Goal: Transaction & Acquisition: Purchase product/service

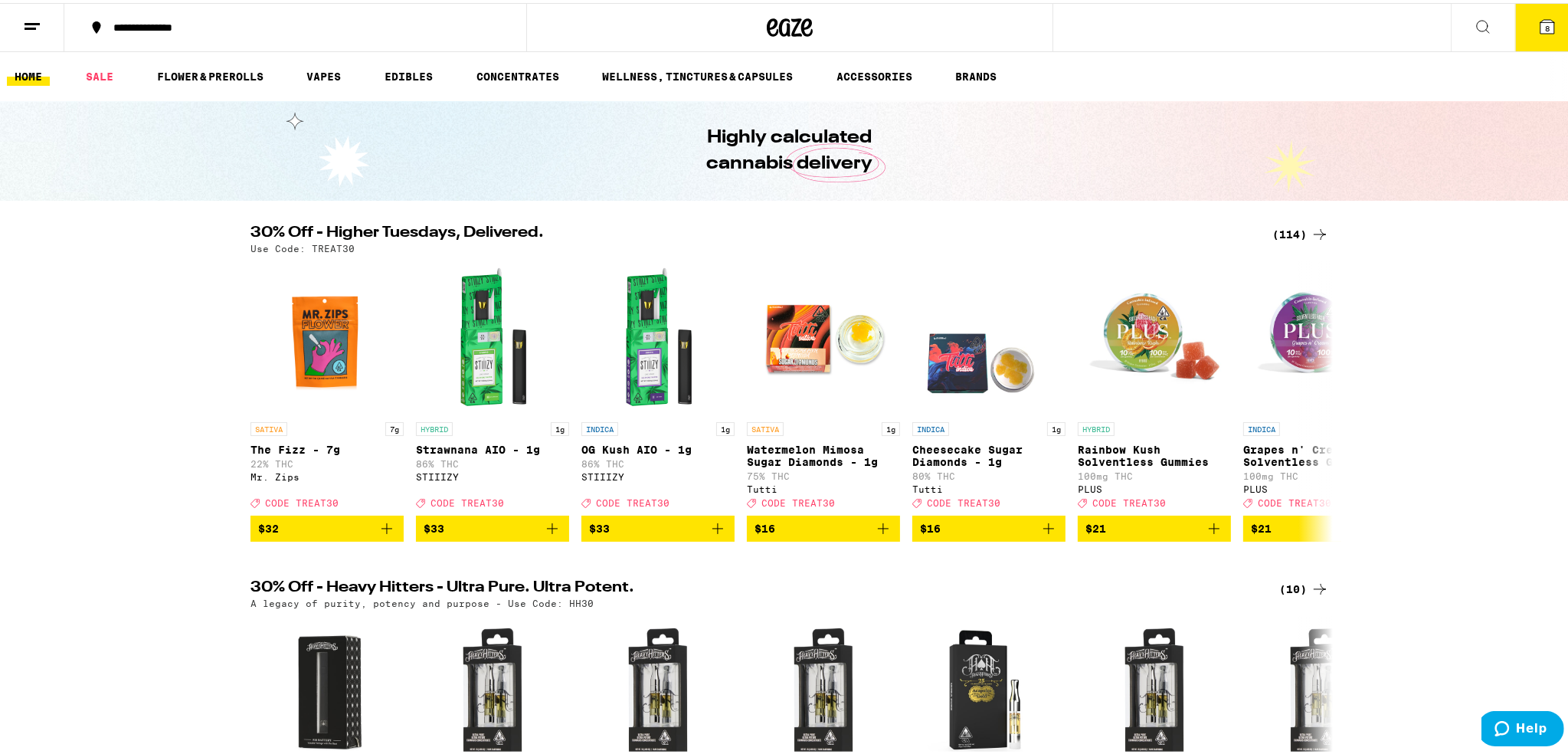
click at [1287, 226] on div "(114)" at bounding box center [1301, 231] width 56 height 18
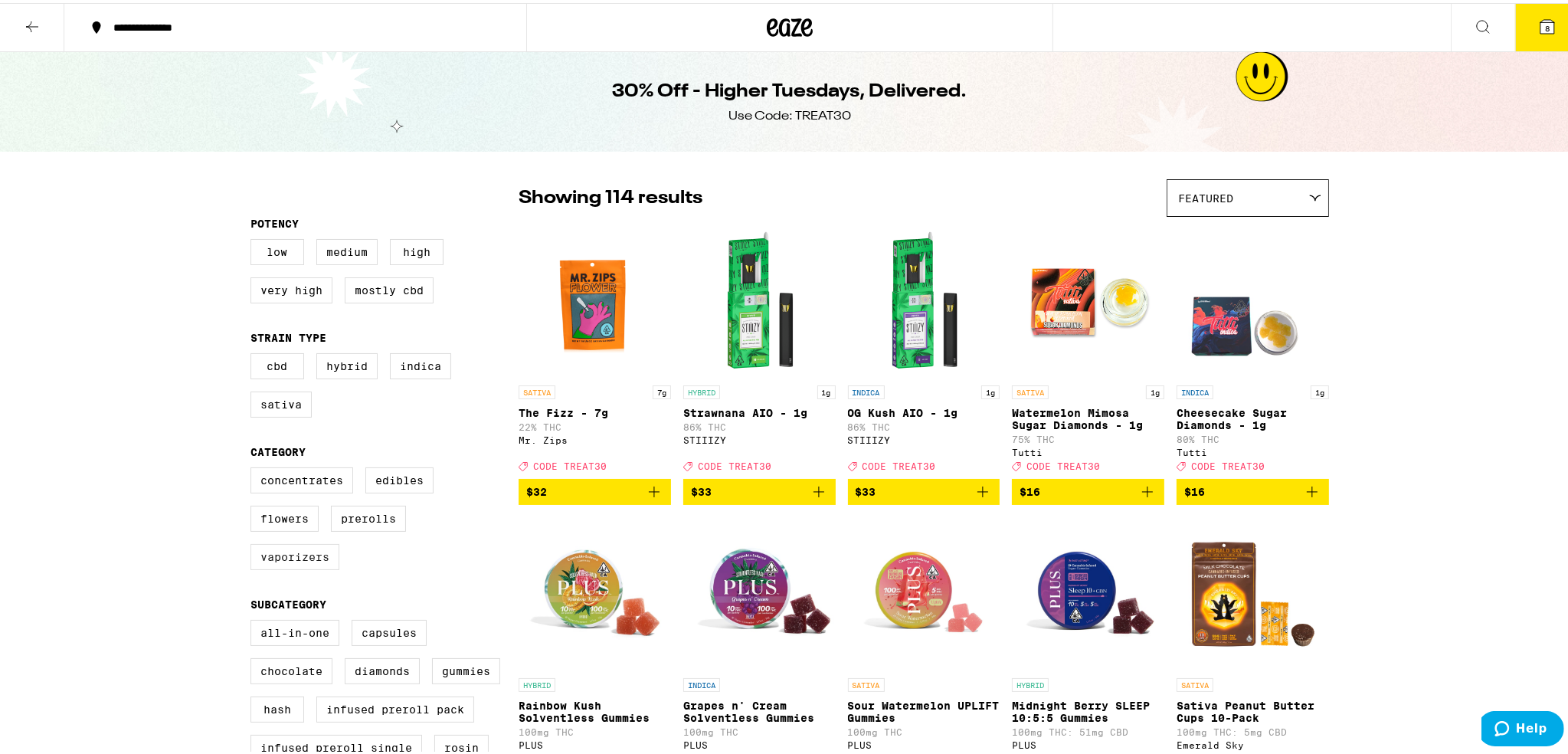
click at [319, 565] on label "Vaporizers" at bounding box center [295, 554] width 89 height 26
click at [254, 467] on input "Vaporizers" at bounding box center [253, 466] width 1 height 1
checkbox input "true"
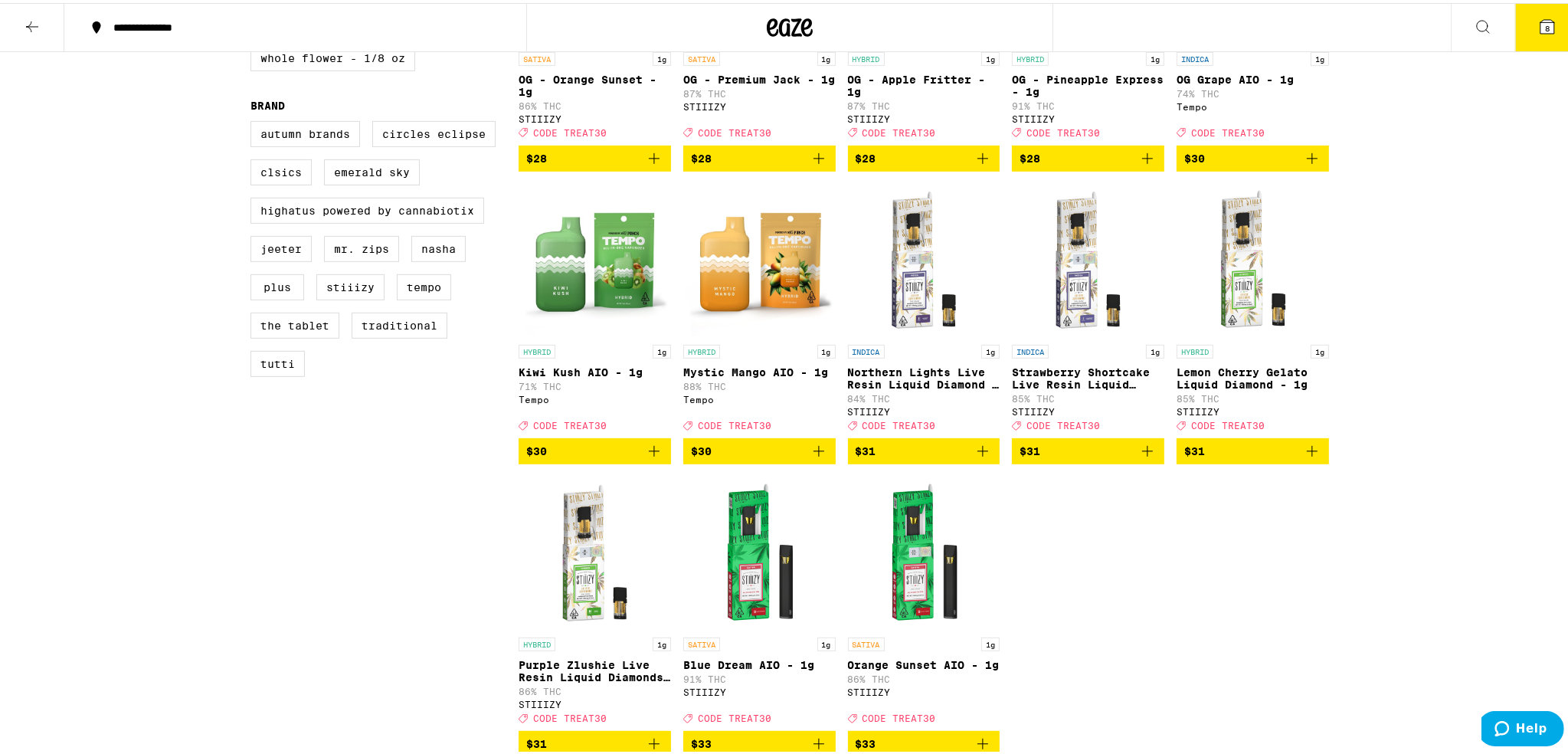
scroll to position [996, 0]
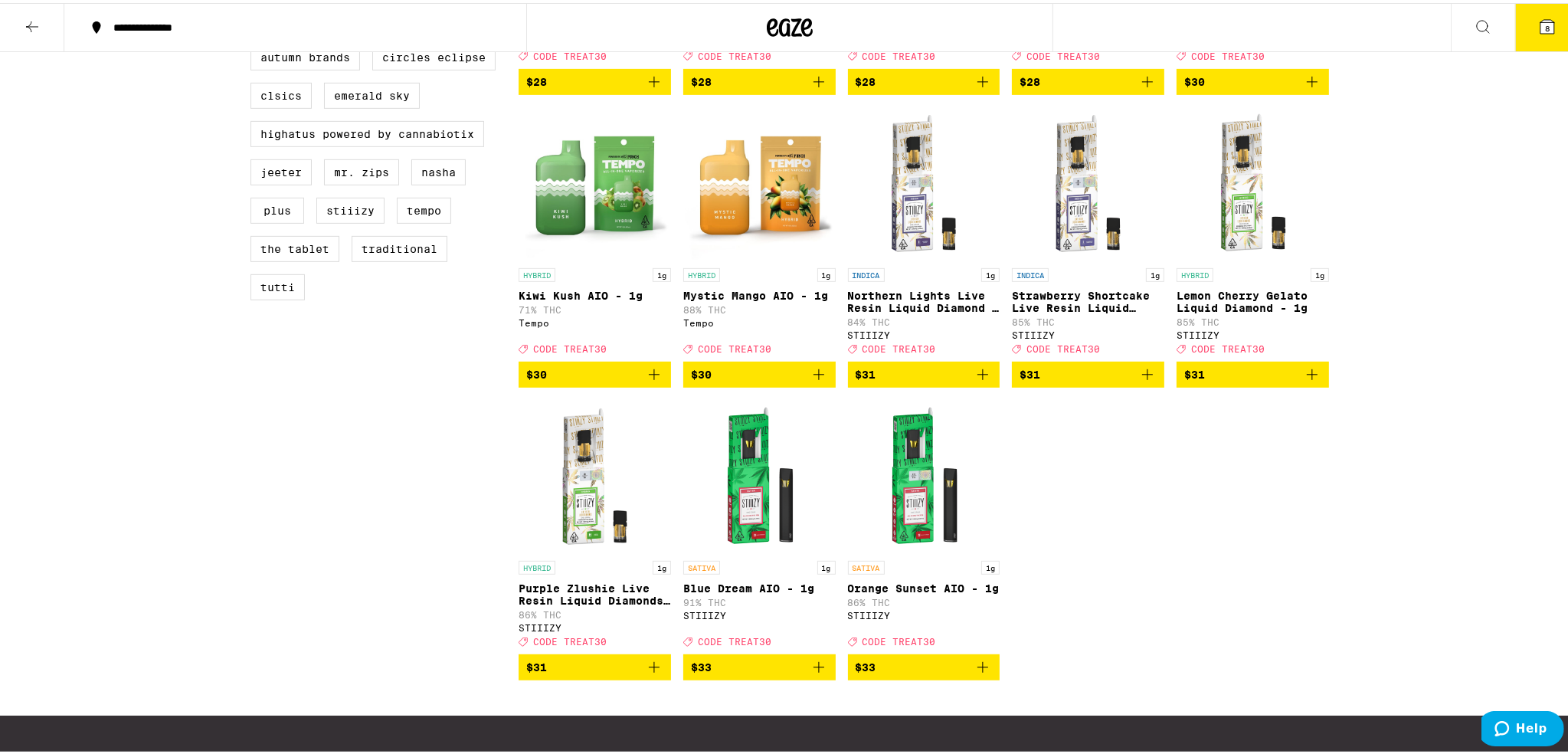
click at [980, 381] on icon "Add to bag" at bounding box center [982, 371] width 18 height 18
click at [980, 382] on icon "Increment" at bounding box center [986, 372] width 14 height 18
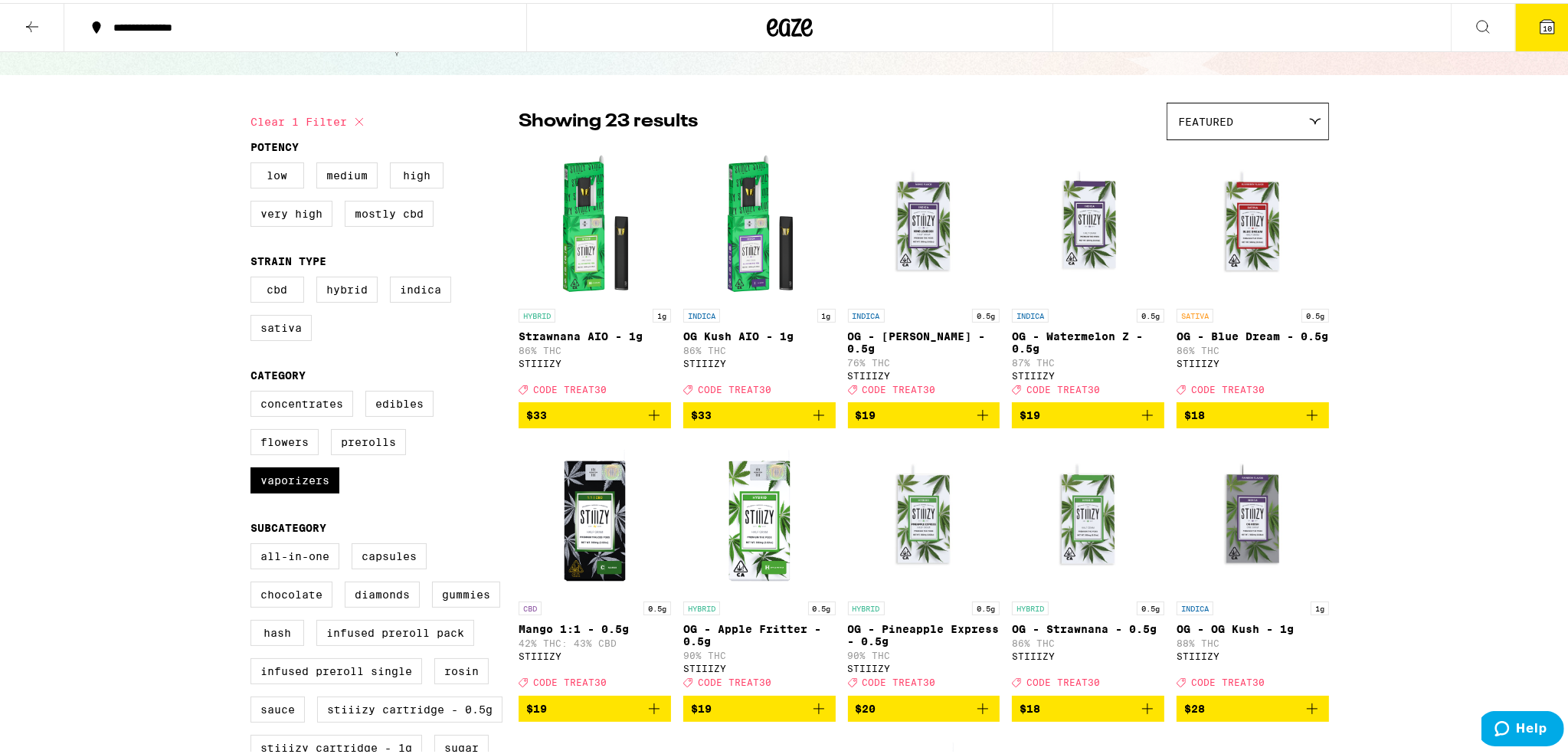
scroll to position [0, 0]
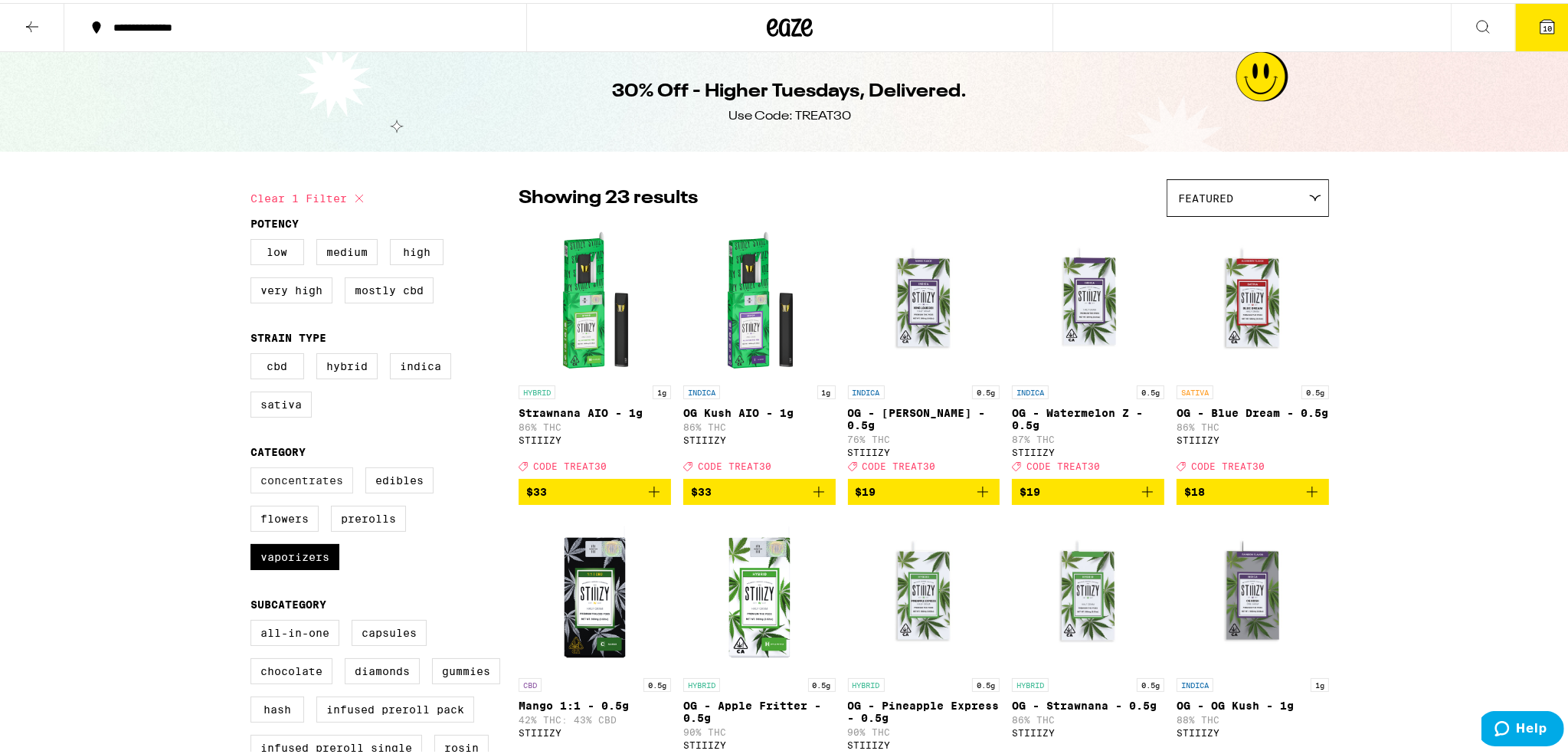
click at [295, 484] on label "Concentrates" at bounding box center [302, 478] width 103 height 26
click at [254, 467] on input "Concentrates" at bounding box center [253, 466] width 1 height 1
checkbox input "true"
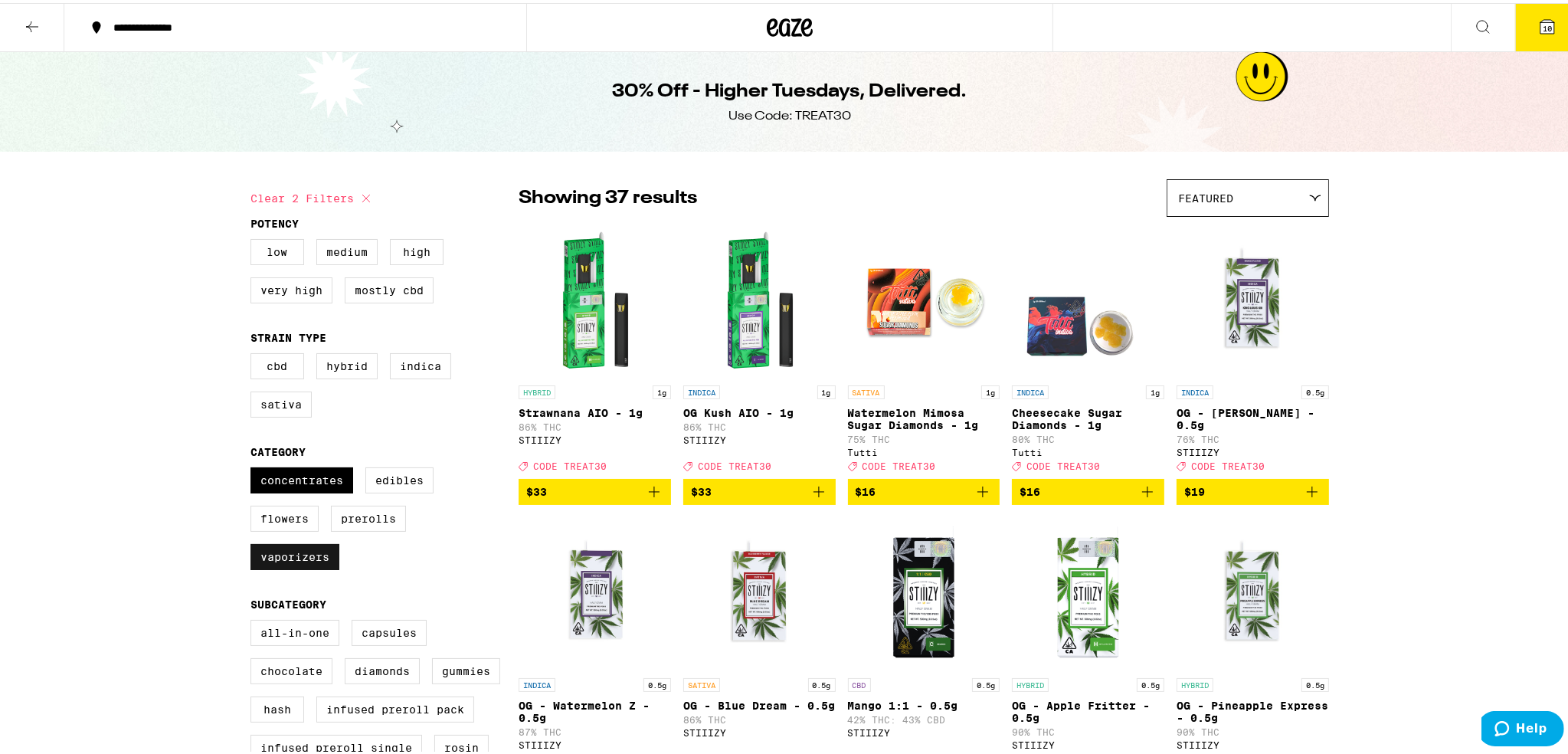
click at [273, 560] on label "Vaporizers" at bounding box center [295, 554] width 89 height 26
click at [254, 467] on input "Vaporizers" at bounding box center [253, 466] width 1 height 1
checkbox input "false"
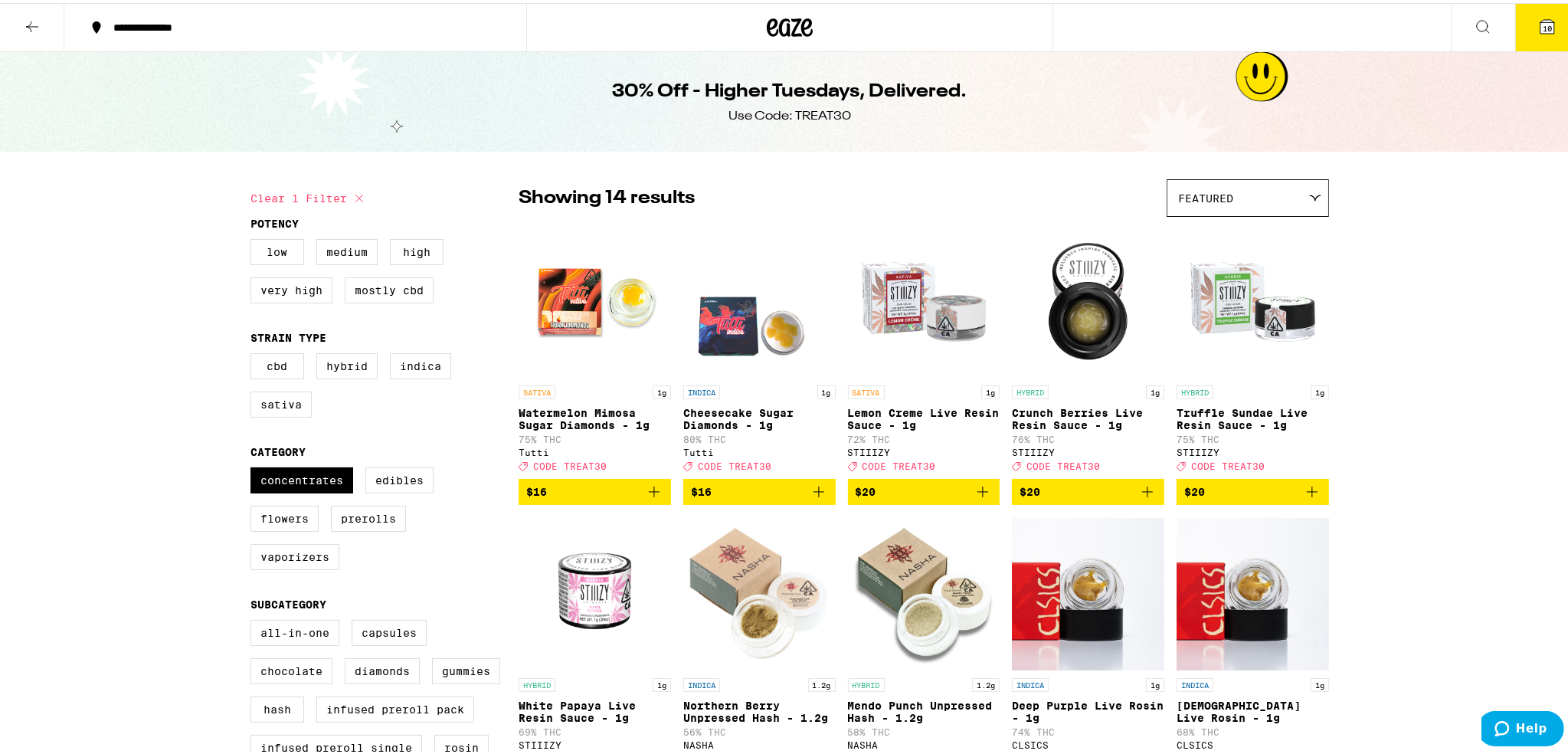
click at [1145, 498] on icon "Add to bag" at bounding box center [1147, 488] width 18 height 18
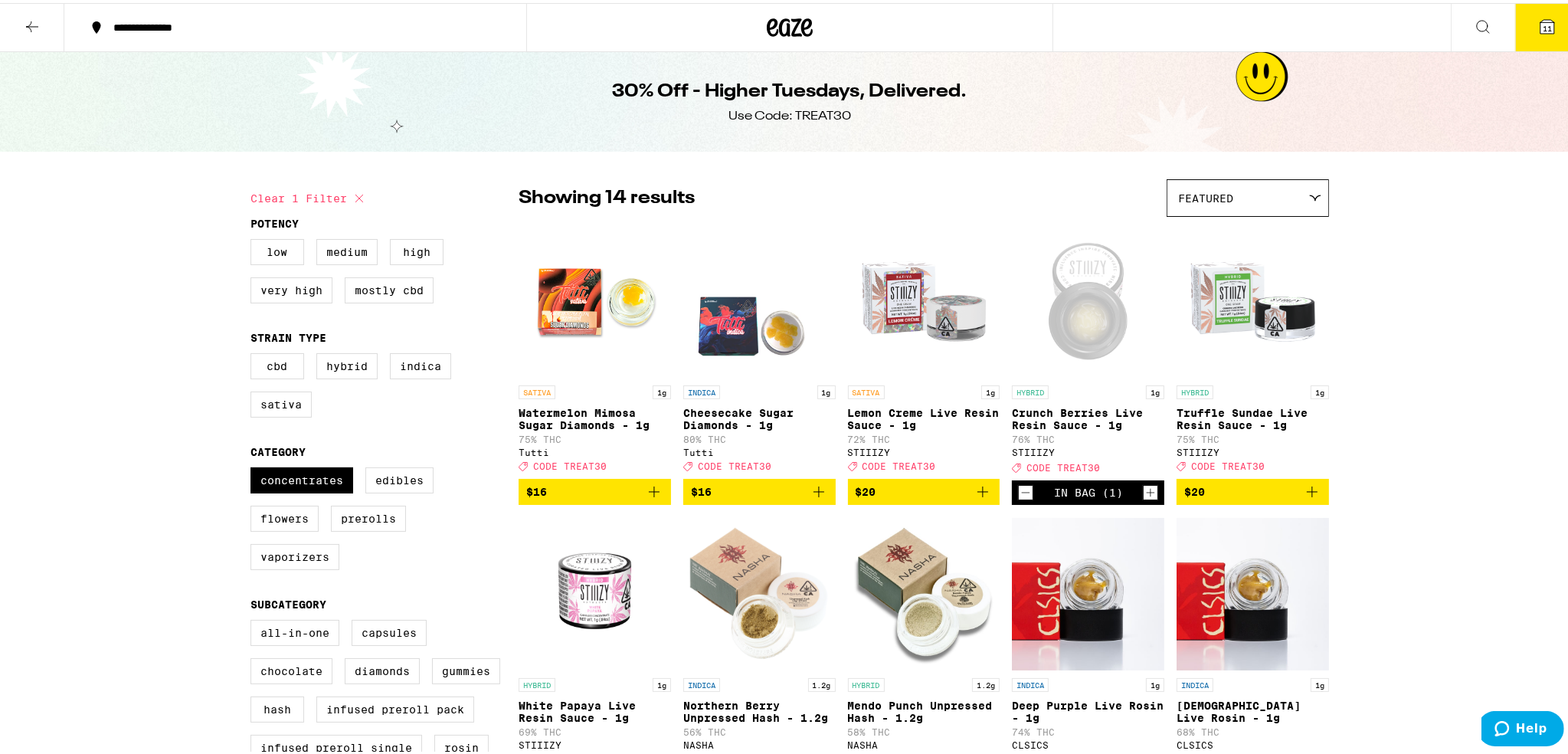
click at [1145, 499] on icon "Increment" at bounding box center [1150, 489] width 14 height 18
click at [1309, 494] on icon "Add to bag" at bounding box center [1312, 489] width 11 height 11
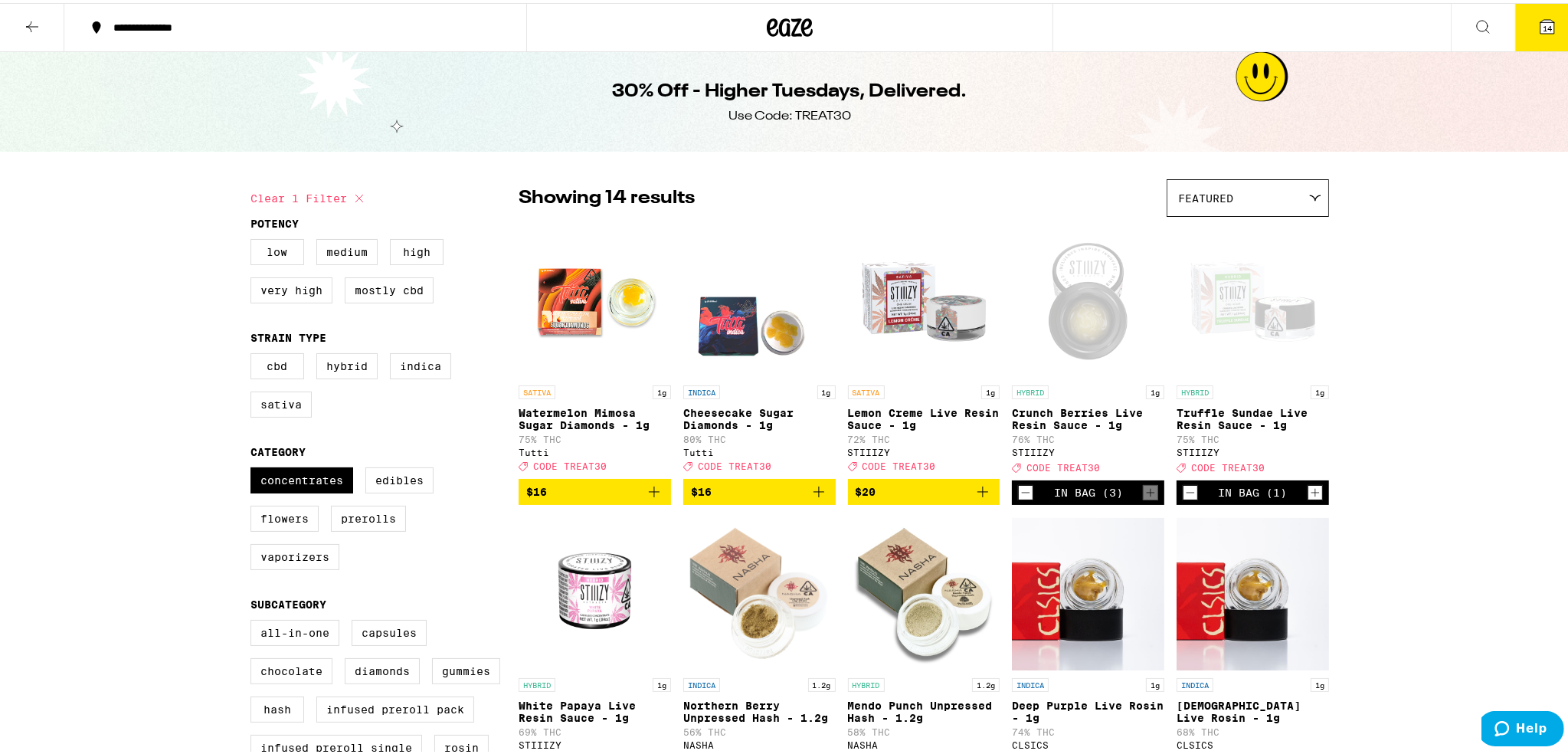
click at [1311, 494] on icon "Increment" at bounding box center [1316, 490] width 9 height 9
click at [1547, 33] on button "16" at bounding box center [1547, 25] width 64 height 48
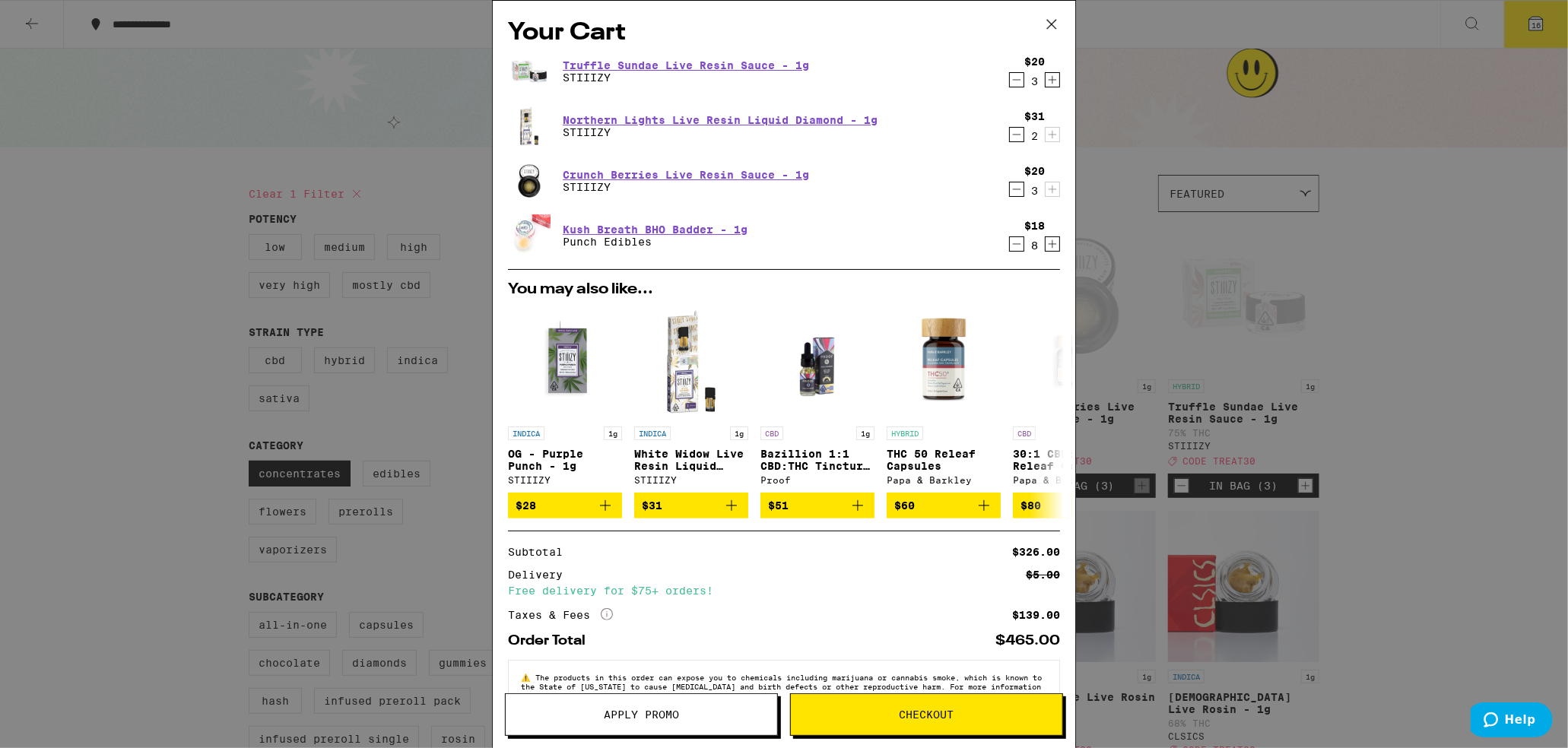
click at [1010, 246] on icon "Decrement" at bounding box center [1017, 244] width 14 height 18
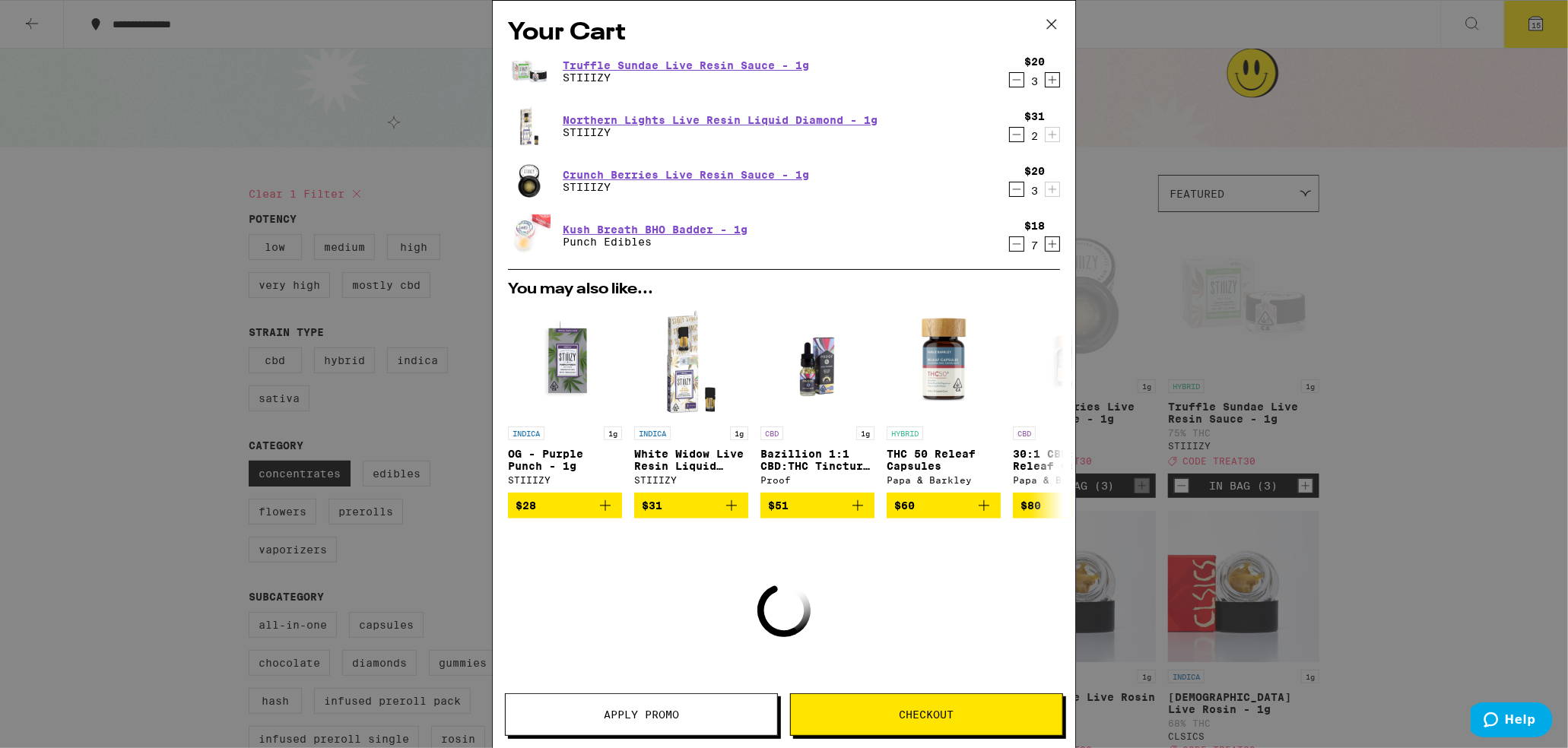
click at [1010, 246] on icon "Decrement" at bounding box center [1017, 244] width 14 height 18
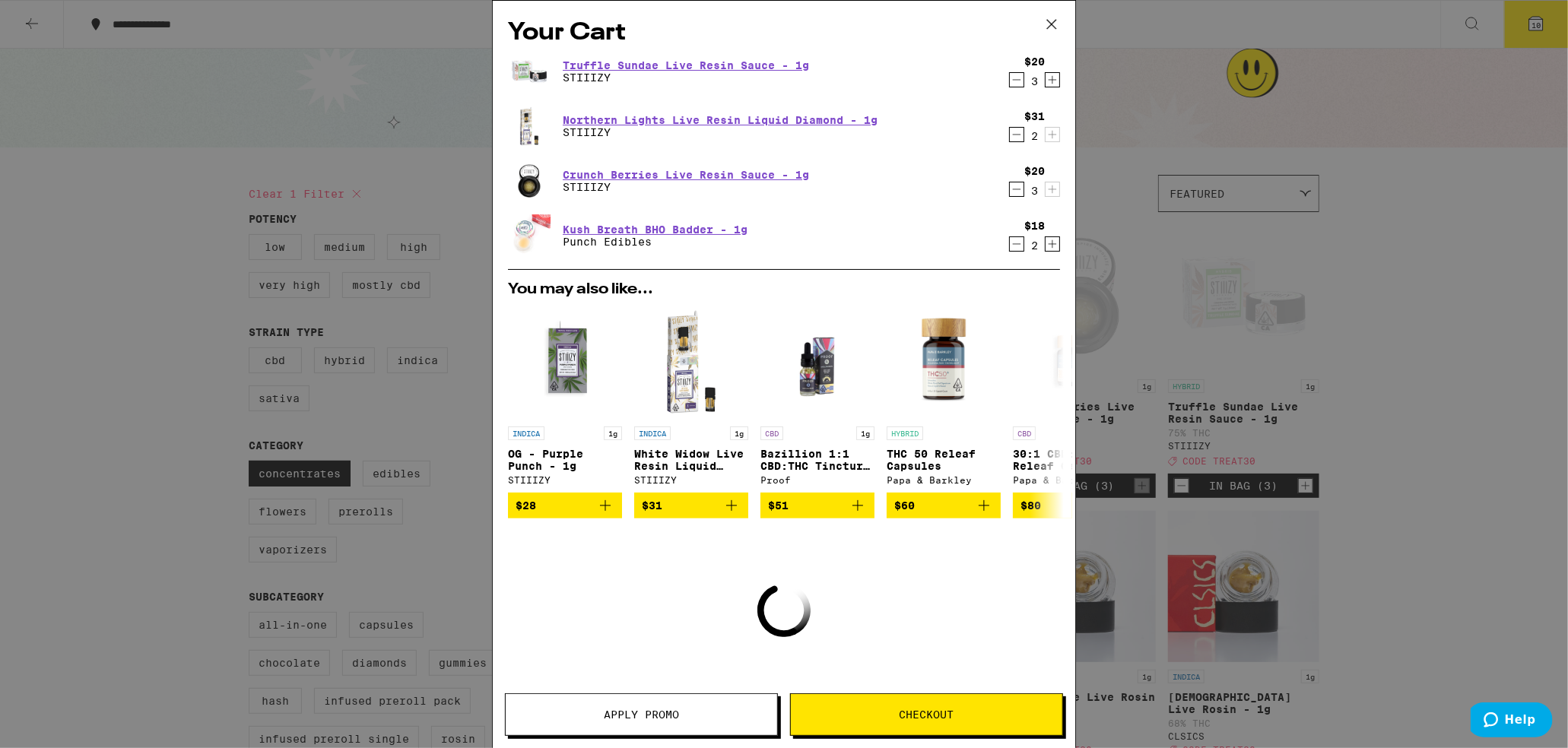
click at [1010, 246] on icon "Decrement" at bounding box center [1017, 244] width 14 height 18
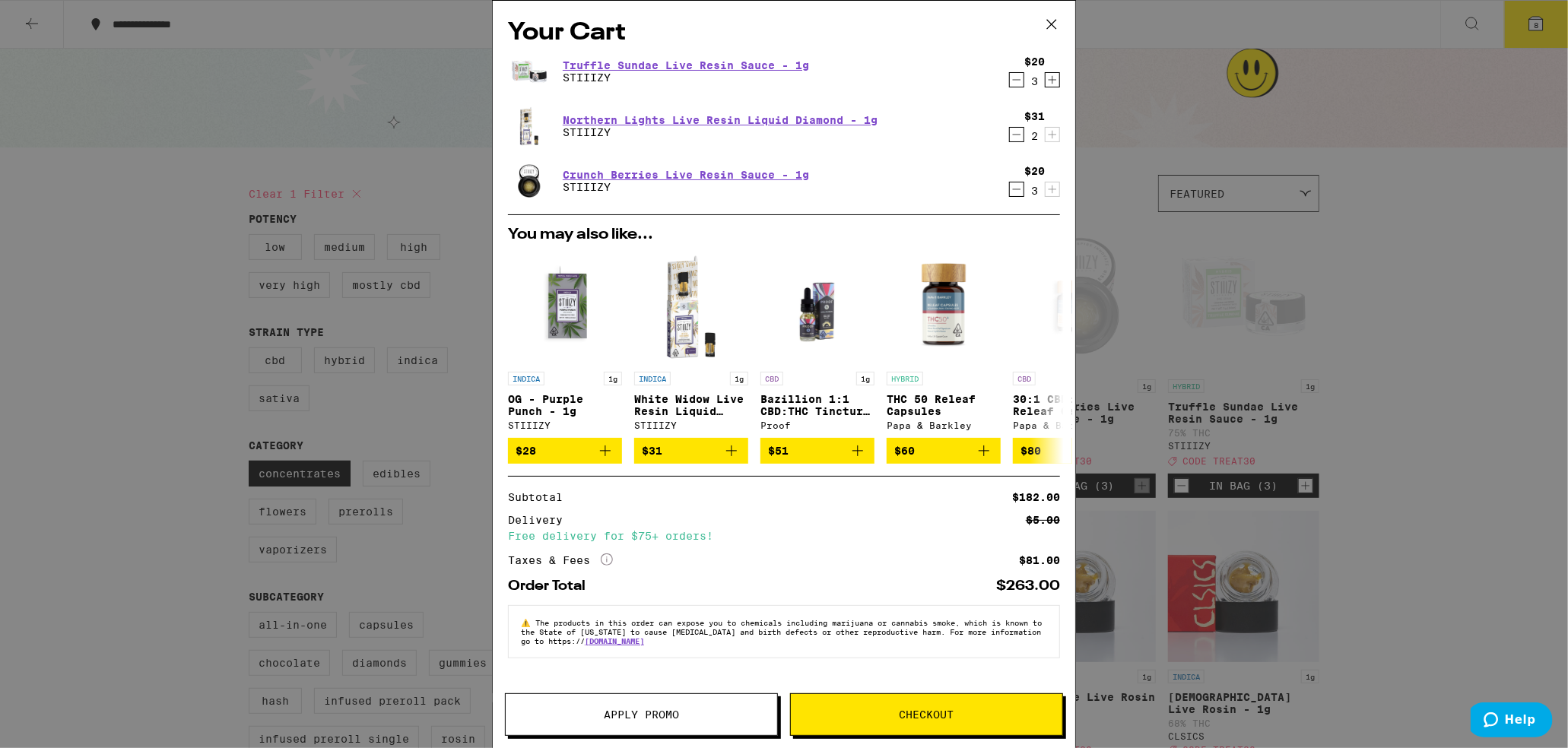
click at [639, 712] on span "Apply Promo" at bounding box center [642, 715] width 75 height 10
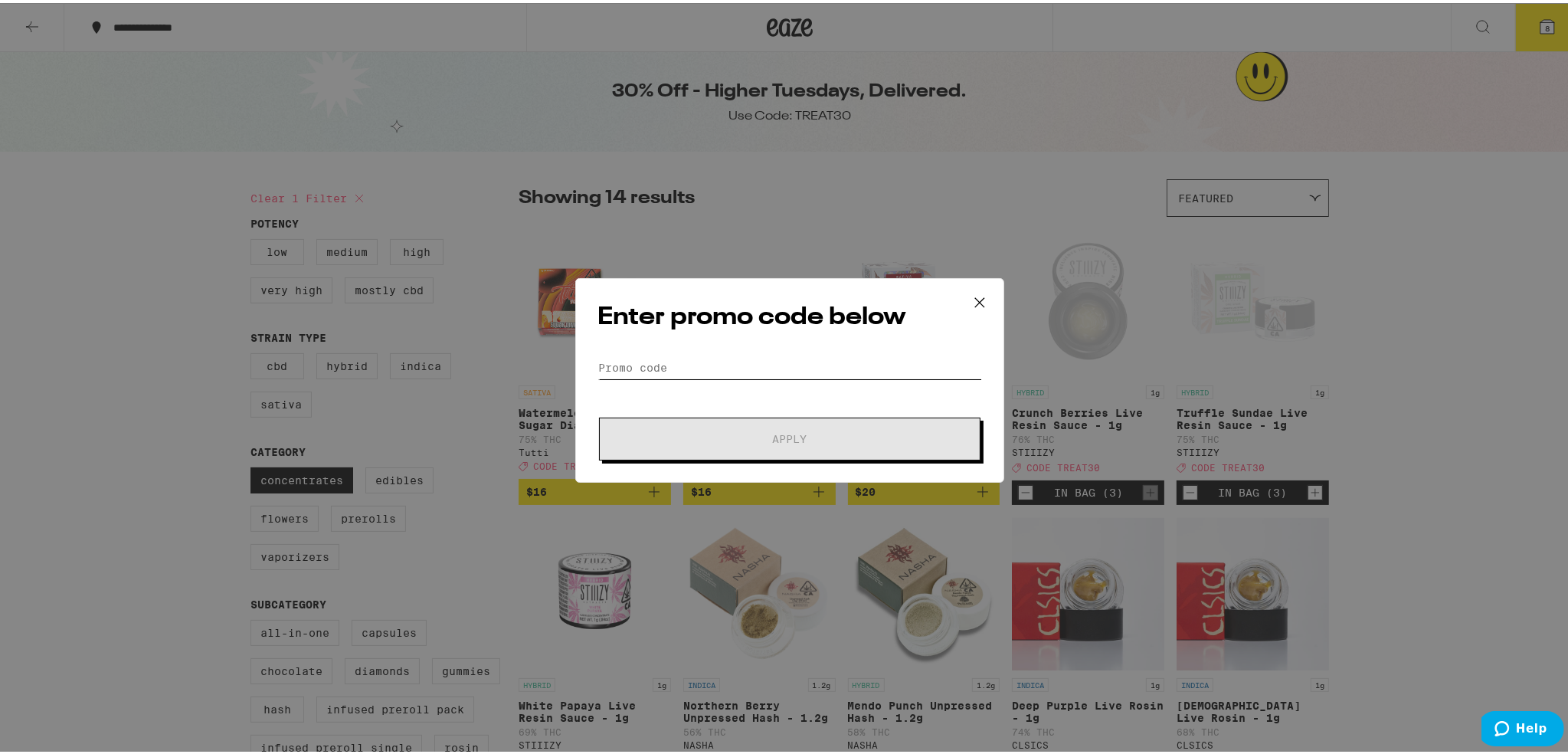
click at [654, 363] on input "Promo Code" at bounding box center [789, 365] width 384 height 23
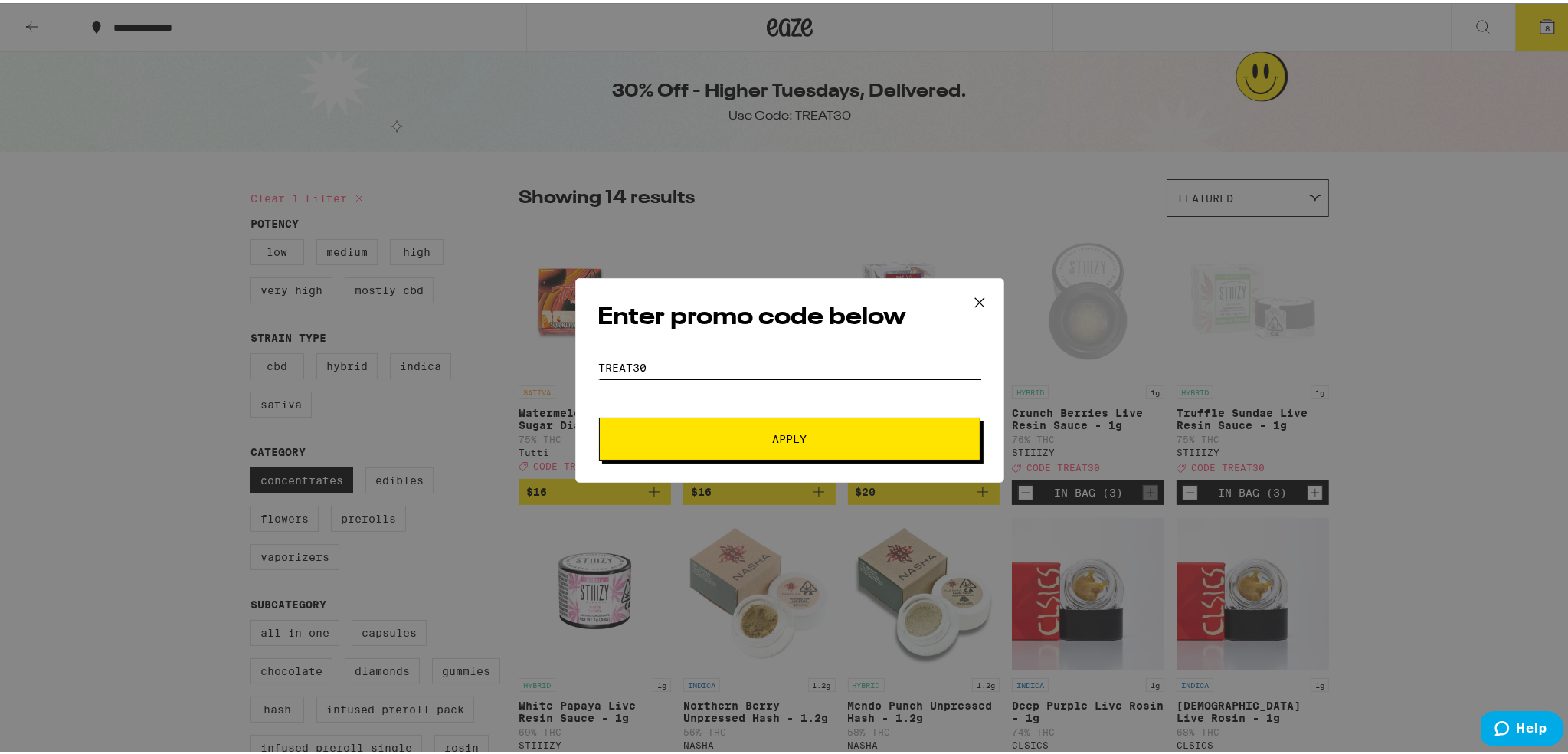
type input "TREAT30"
click at [704, 430] on span "Apply" at bounding box center [790, 436] width 276 height 11
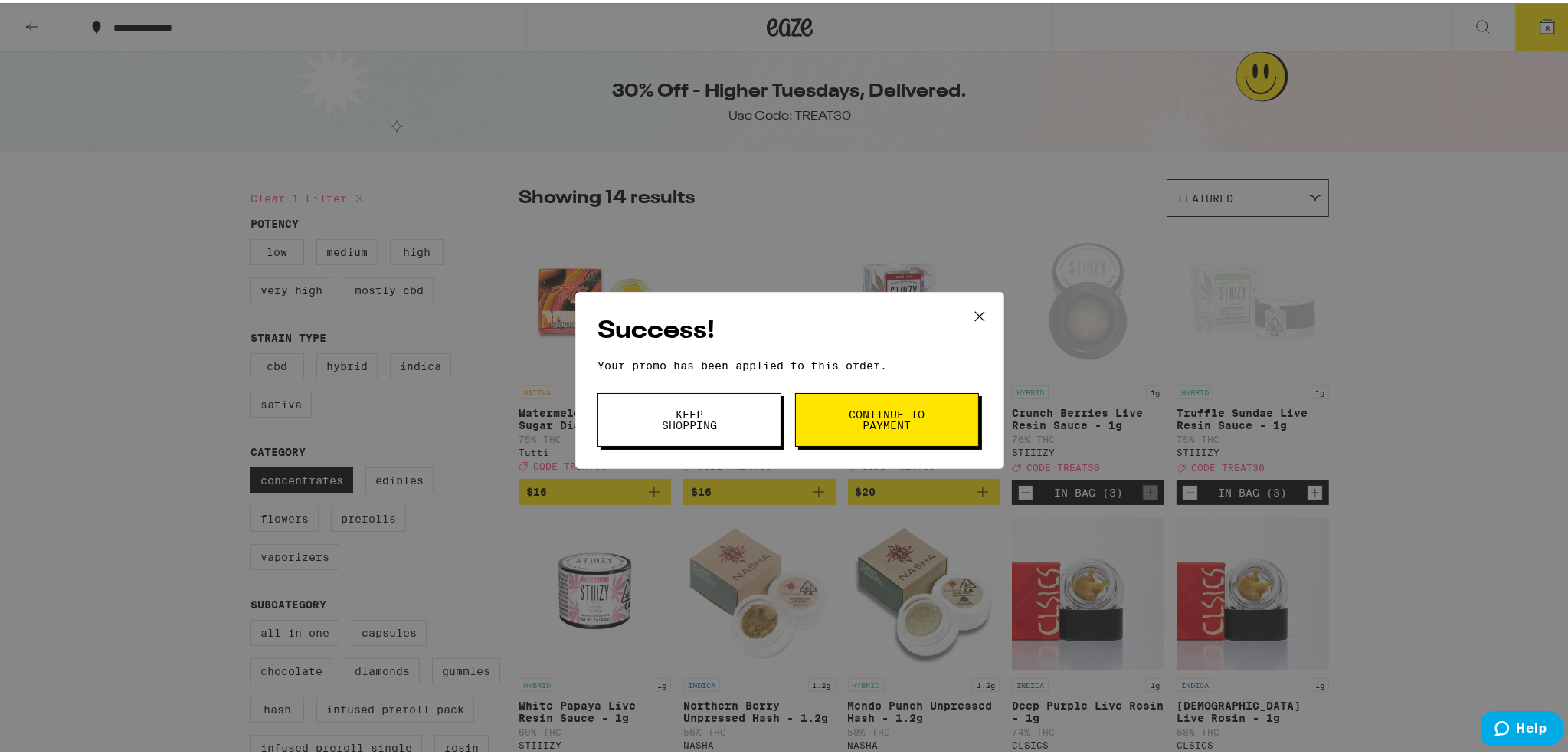
click at [828, 406] on button "Continue to payment" at bounding box center [886, 416] width 184 height 54
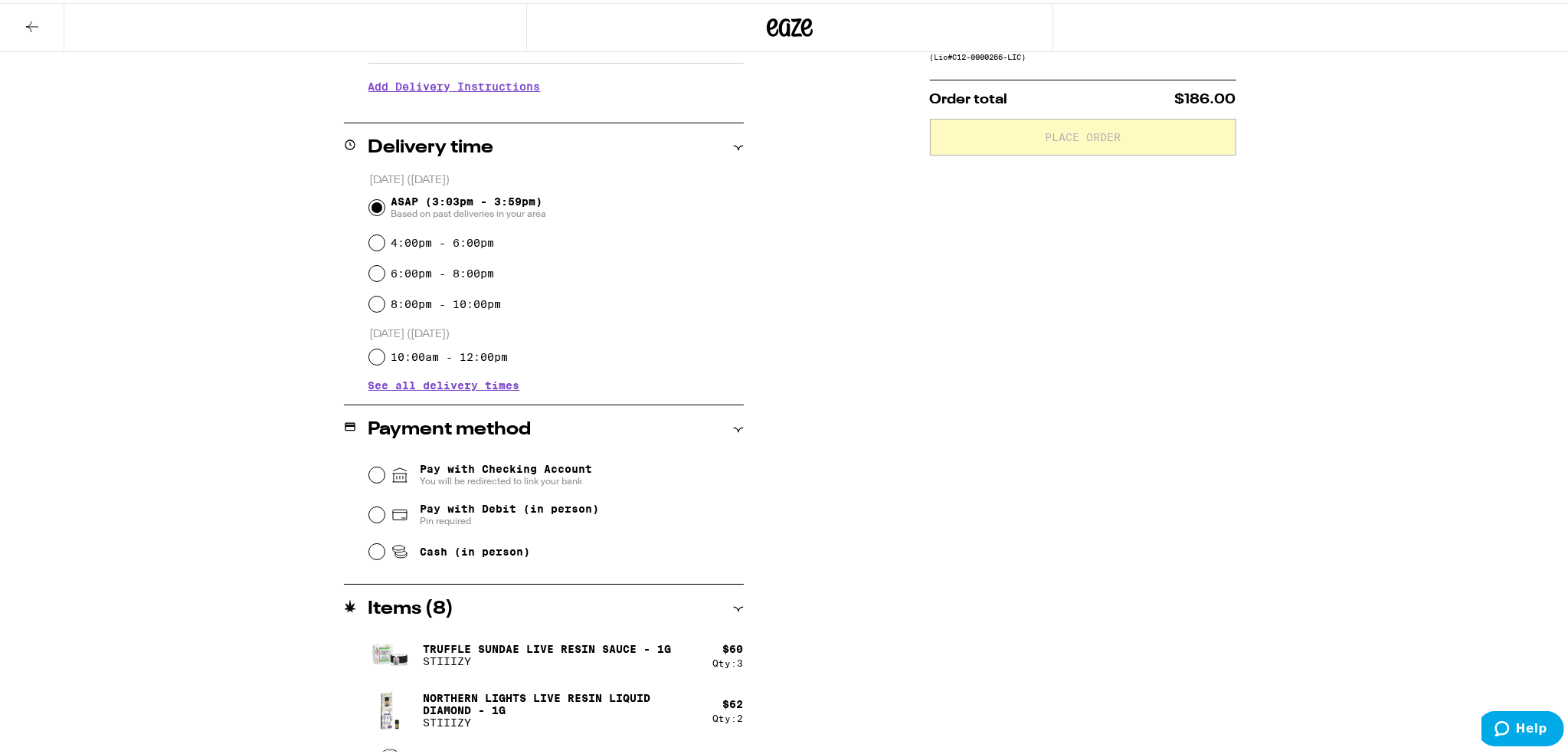
scroll to position [306, 0]
click at [539, 502] on span "Pay with Debit (in person)" at bounding box center [509, 505] width 179 height 12
click at [384, 503] on input "Pay with Debit (in person) Pin required" at bounding box center [376, 510] width 15 height 15
radio input "true"
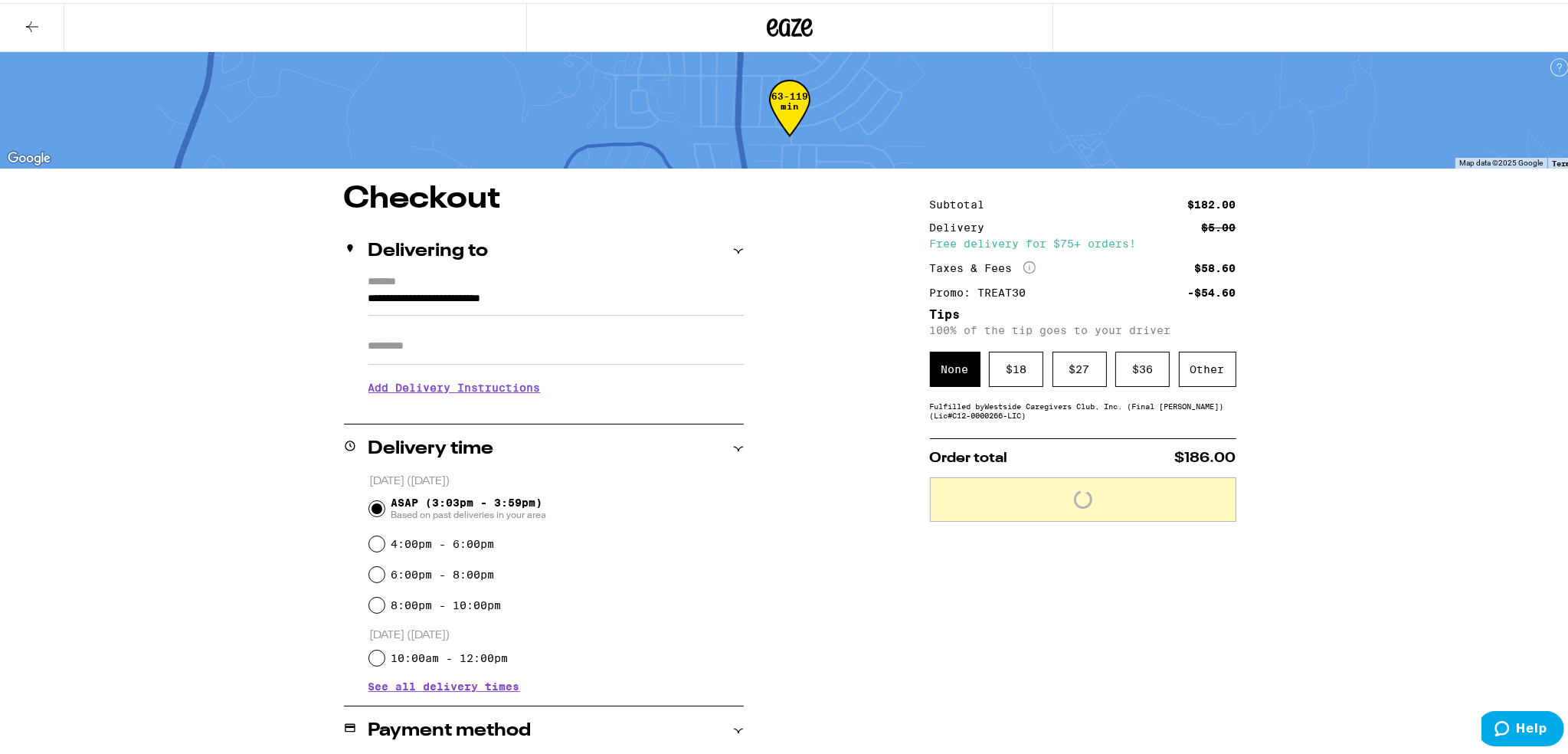
scroll to position [0, 0]
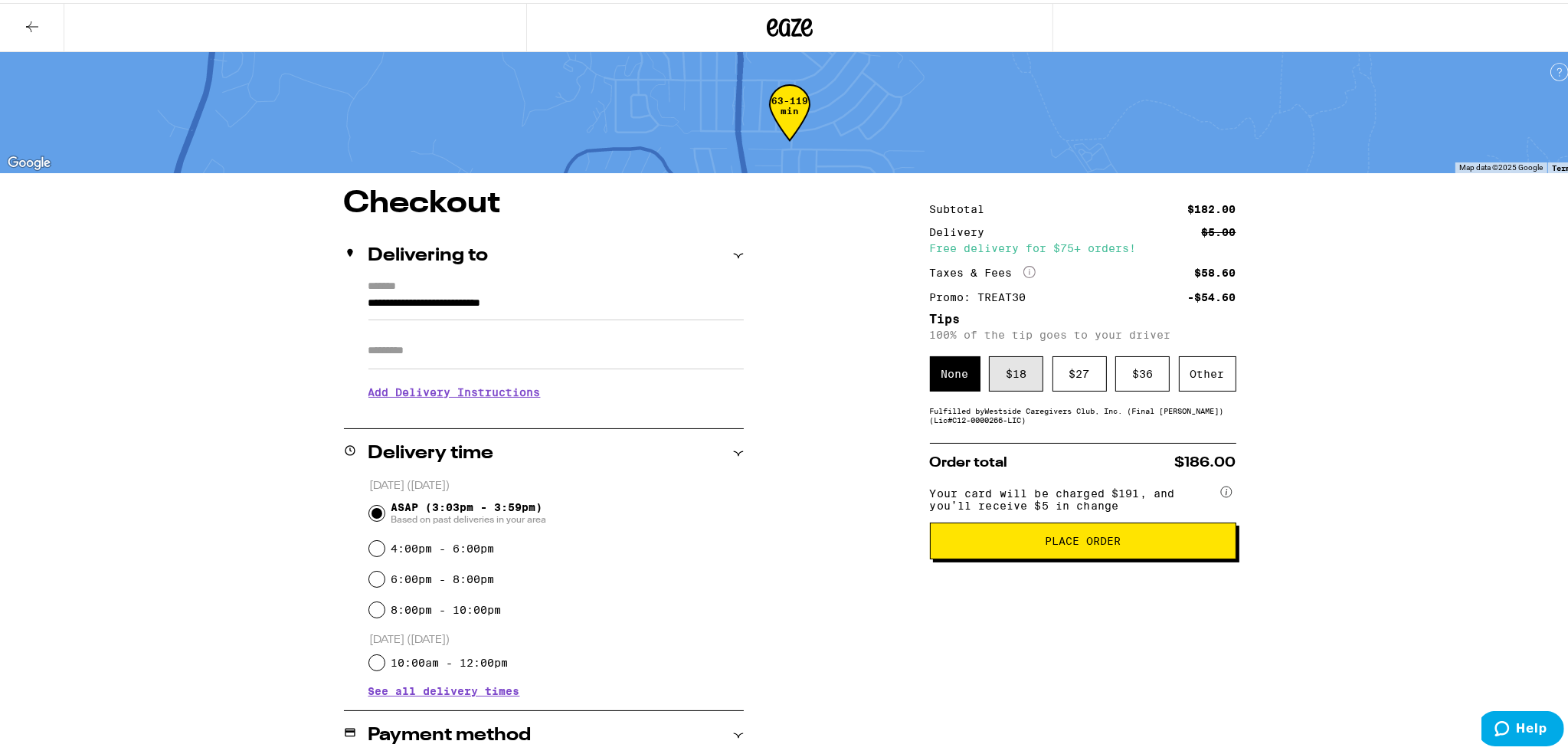
click at [1012, 377] on div "$ 18" at bounding box center [1016, 371] width 55 height 35
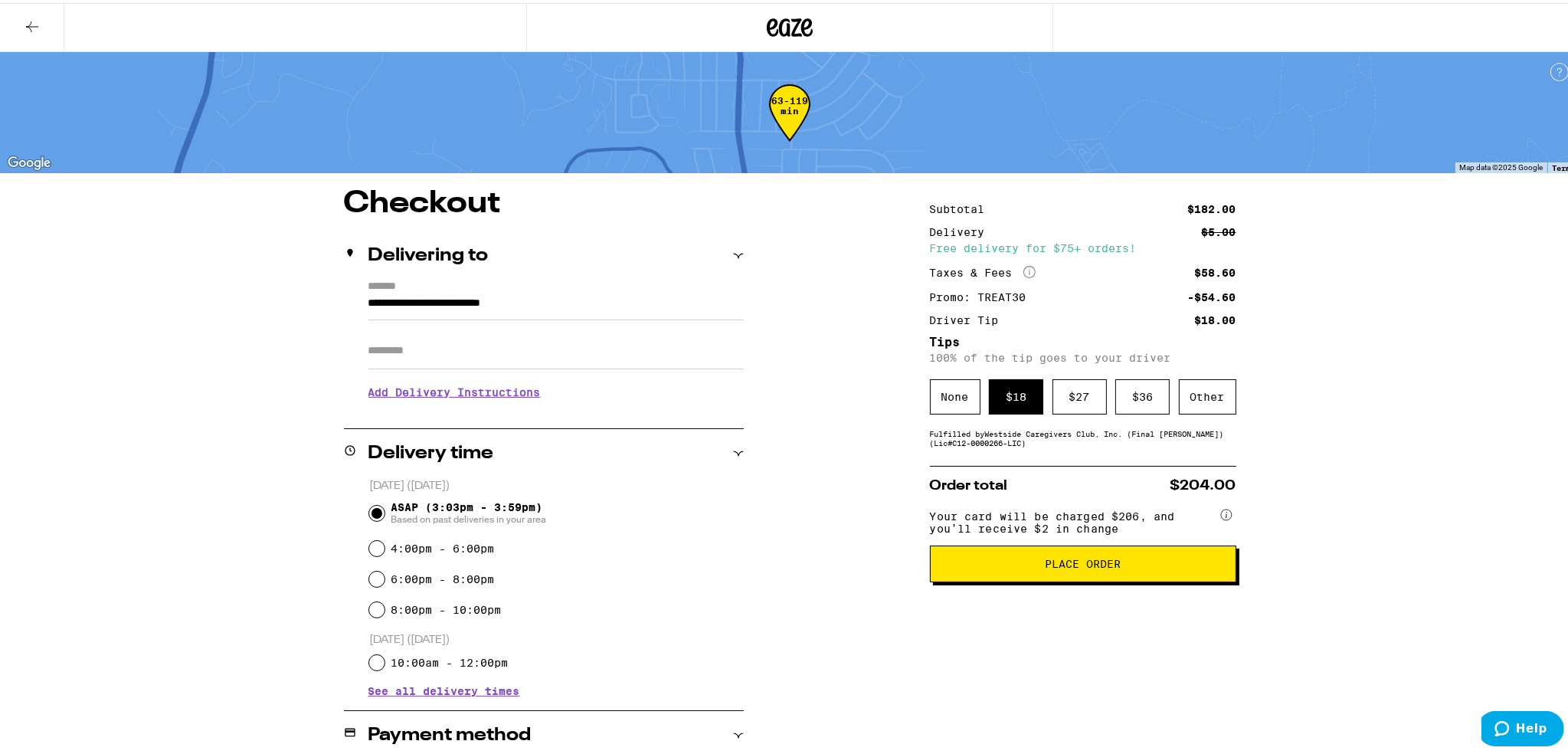
click at [1016, 567] on span "Place Order" at bounding box center [1083, 560] width 281 height 11
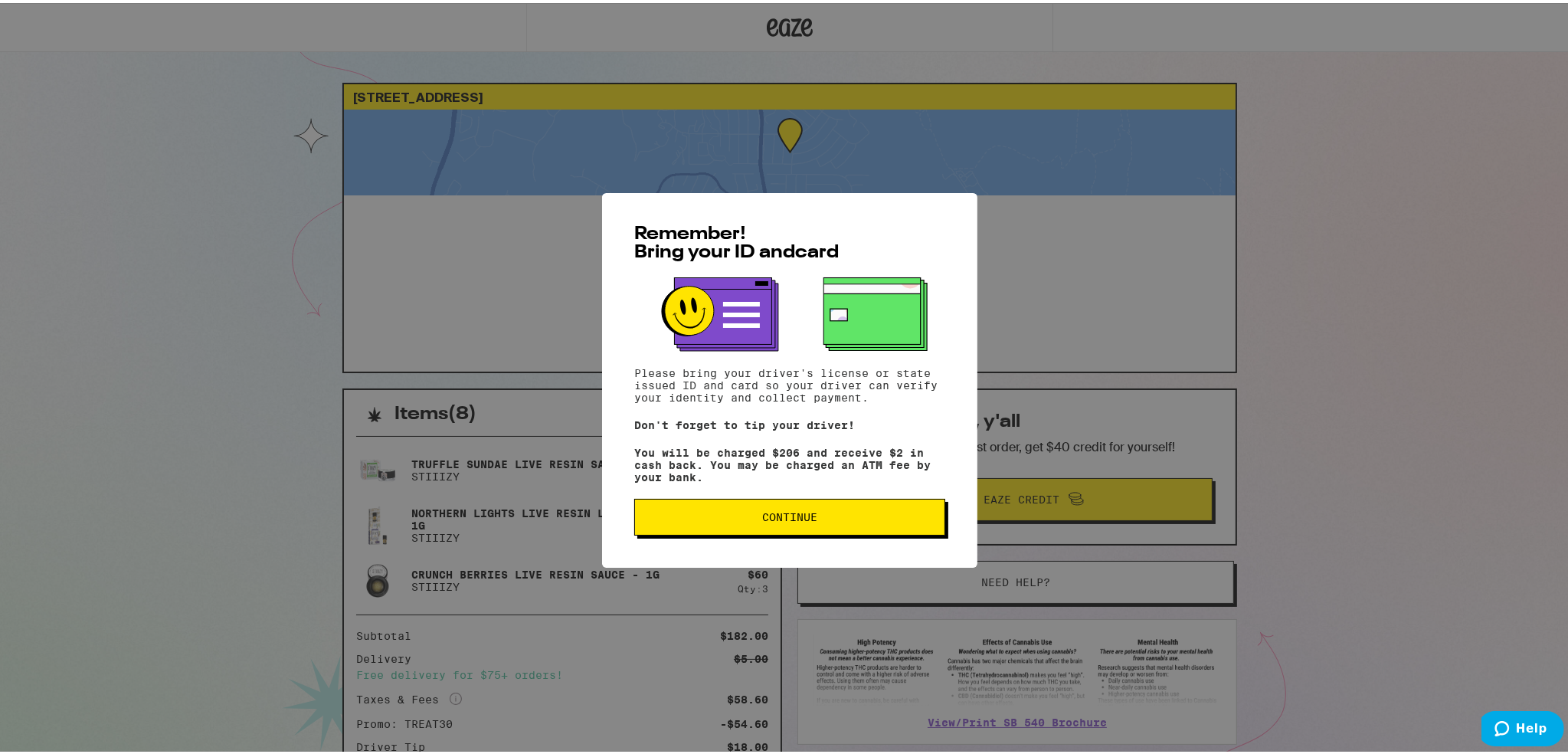
click at [733, 514] on span "Continue" at bounding box center [790, 514] width 285 height 11
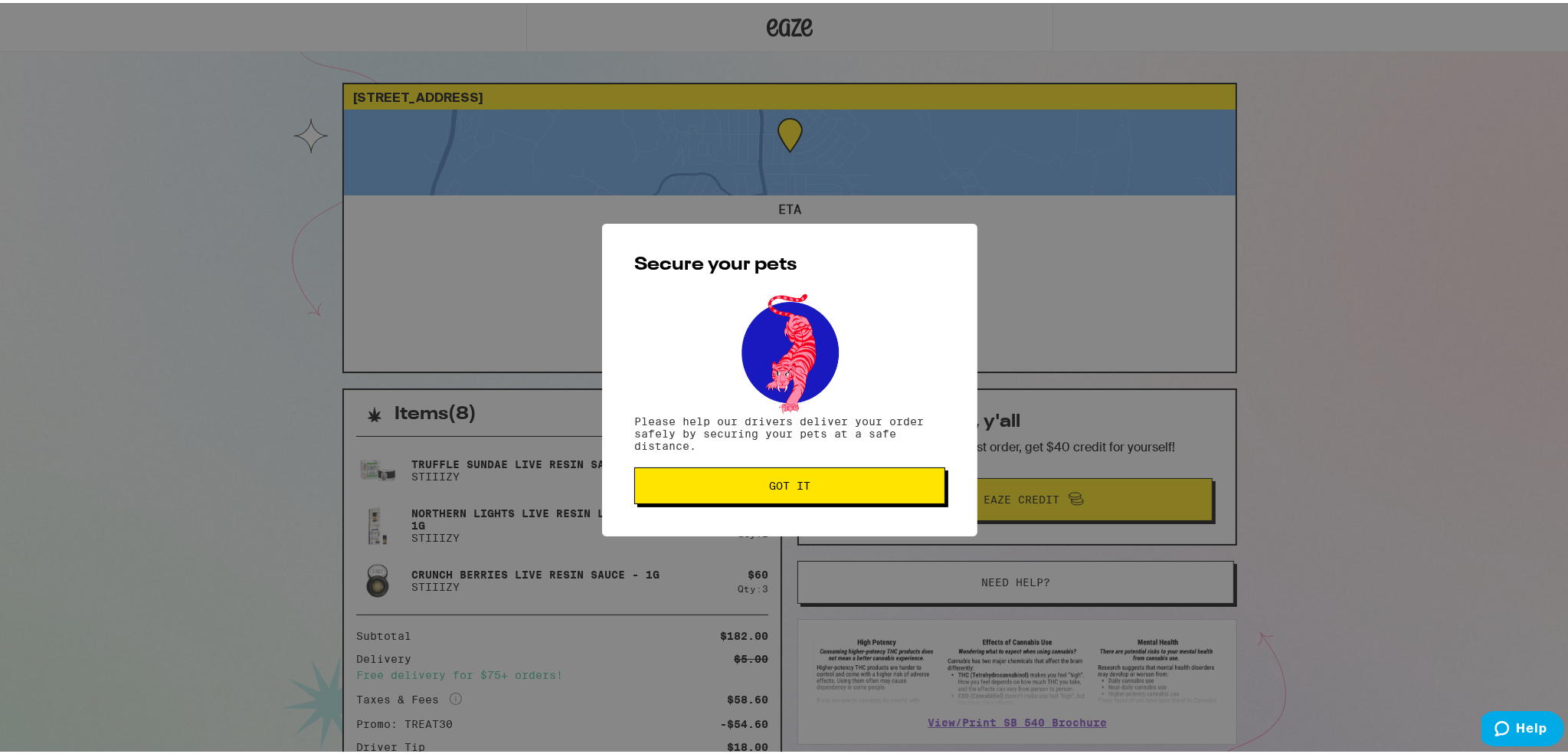
click at [733, 484] on span "Got it" at bounding box center [790, 483] width 285 height 11
